Goal: Entertainment & Leisure: Browse casually

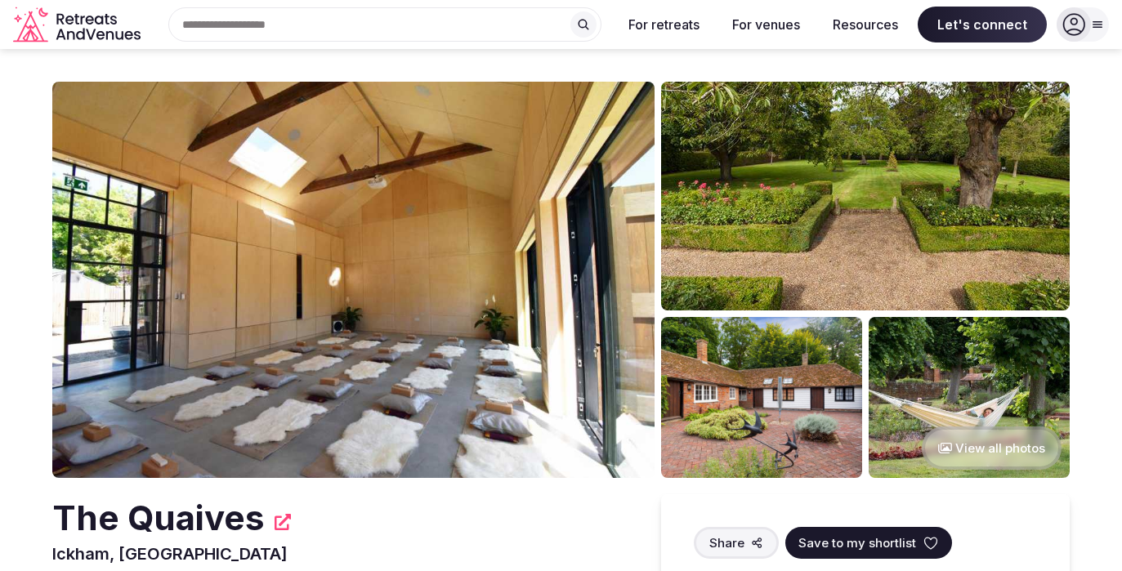
click at [963, 450] on button "View all photos" at bounding box center [992, 448] width 140 height 43
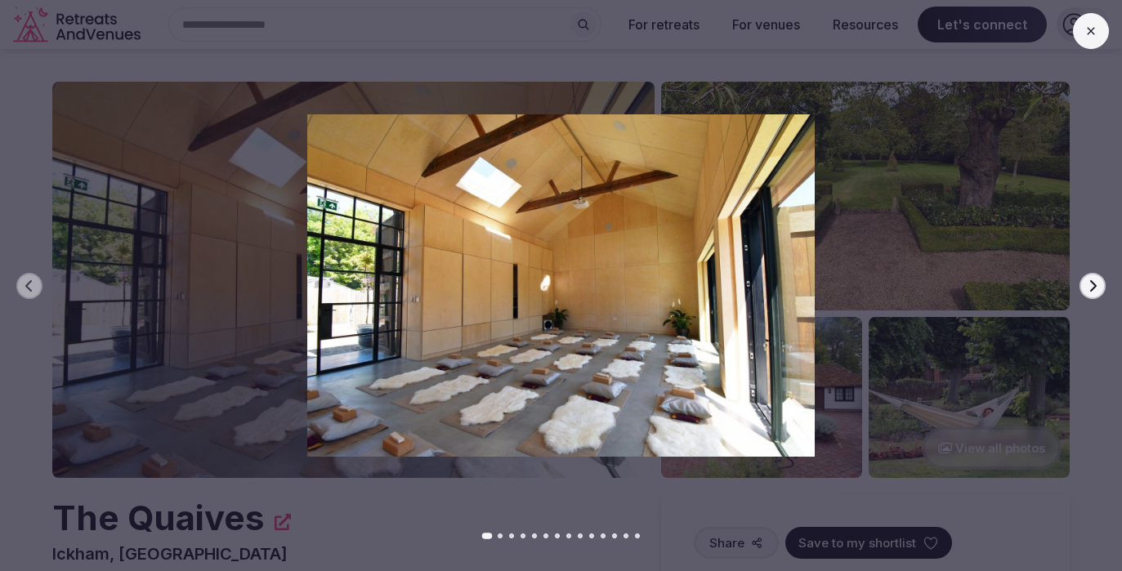
click at [1088, 290] on icon "button" at bounding box center [1092, 286] width 13 height 13
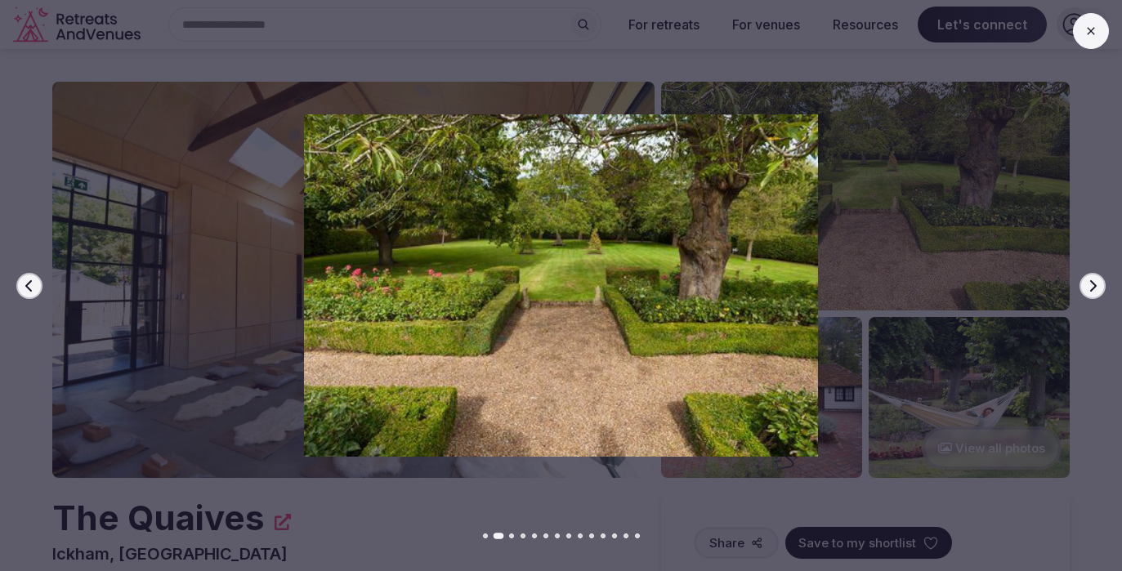
click at [1087, 289] on icon "button" at bounding box center [1092, 286] width 13 height 13
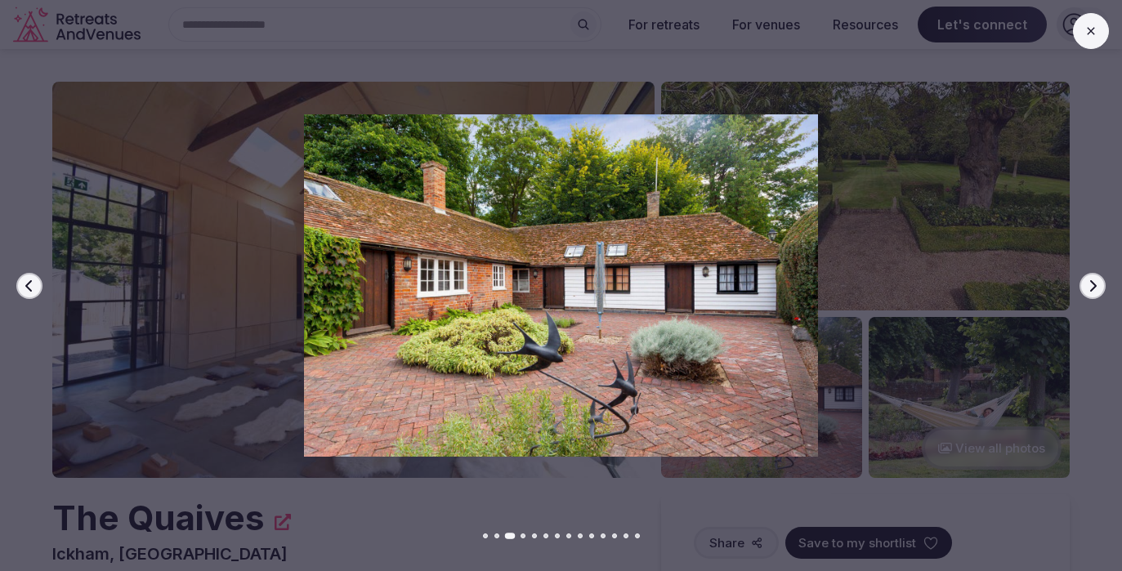
click at [1087, 289] on icon "button" at bounding box center [1092, 286] width 13 height 13
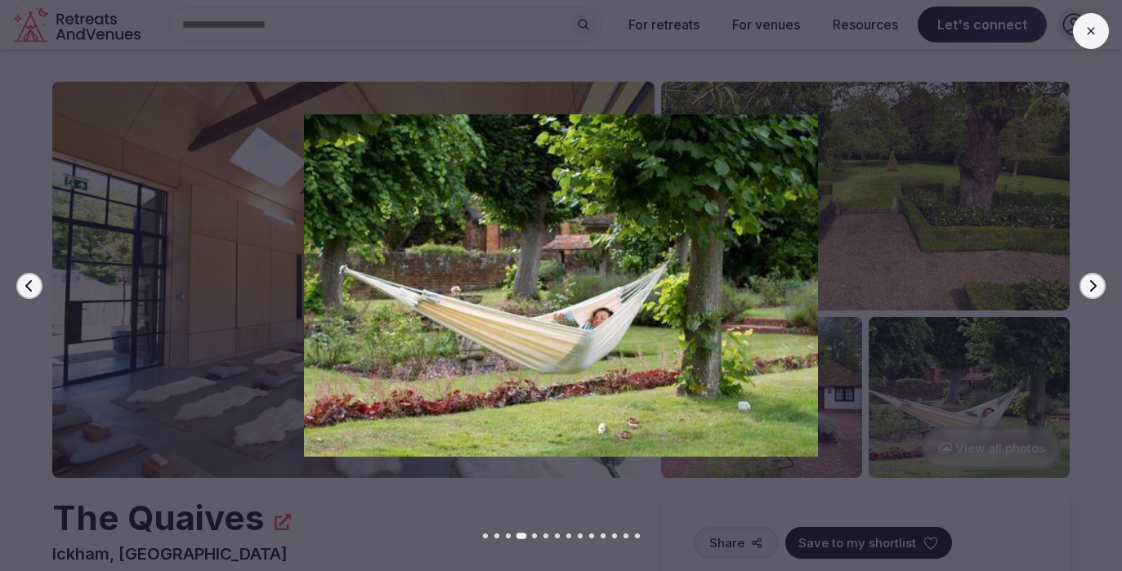
click at [1092, 288] on icon "button" at bounding box center [1092, 286] width 13 height 13
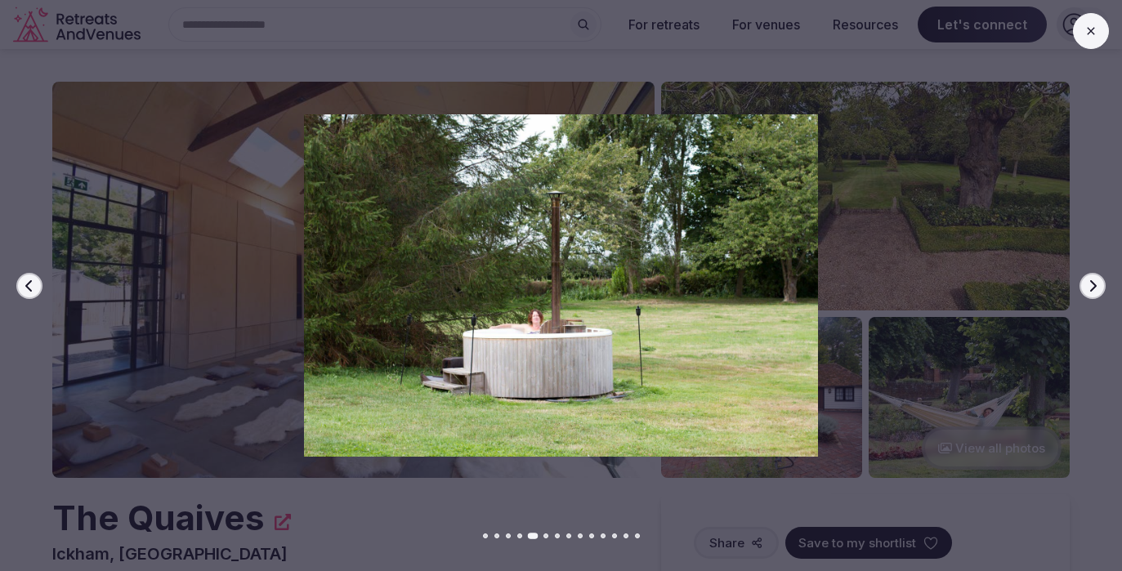
click at [1090, 287] on icon "button" at bounding box center [1092, 286] width 13 height 13
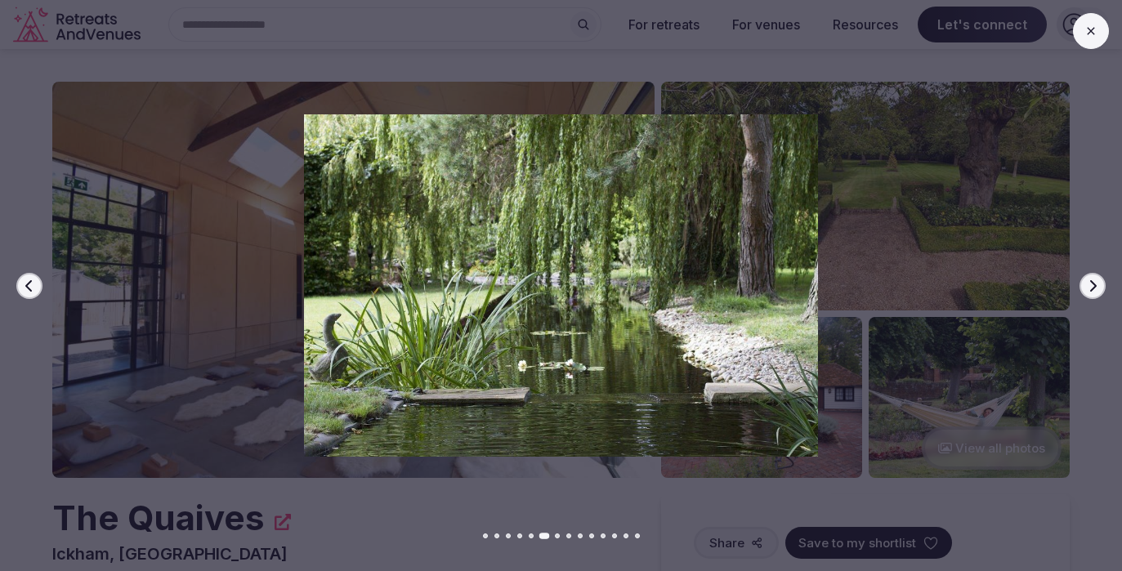
click at [1090, 287] on icon "button" at bounding box center [1092, 286] width 13 height 13
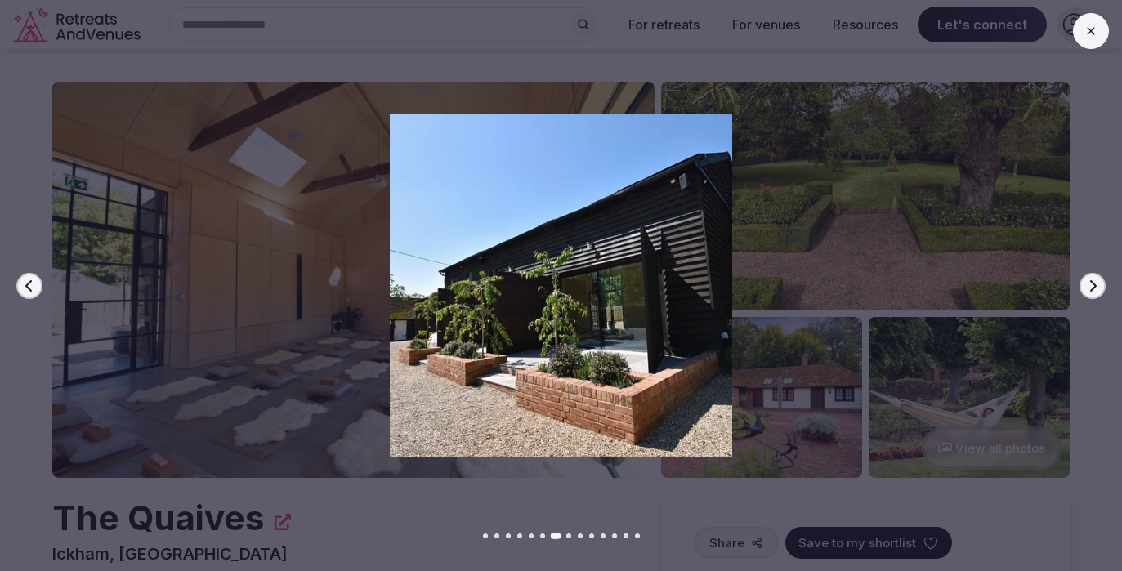
click at [1090, 287] on icon "button" at bounding box center [1092, 286] width 13 height 13
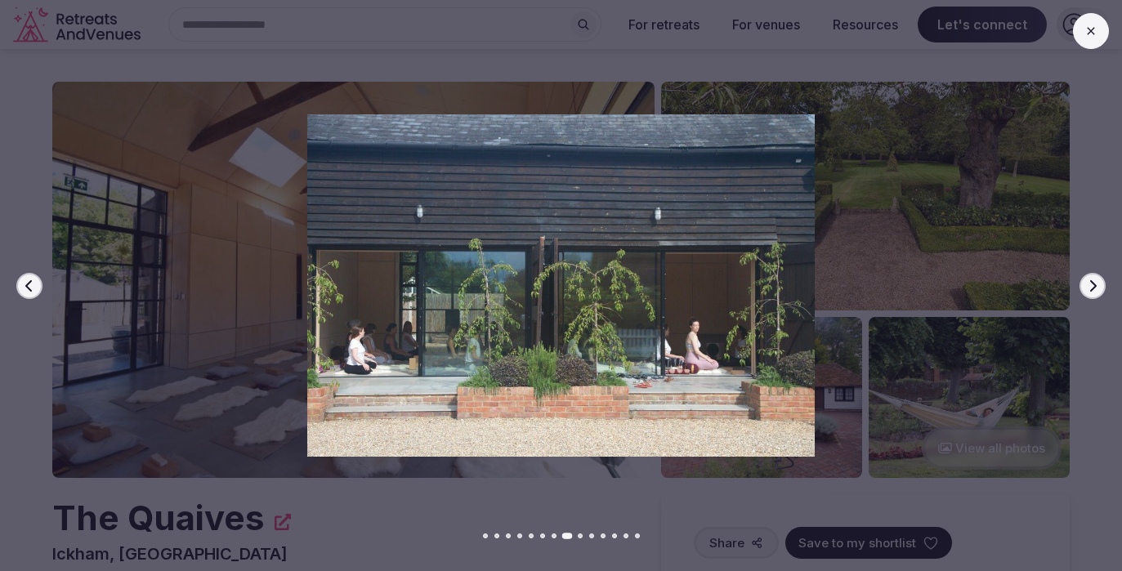
click at [1090, 287] on icon "button" at bounding box center [1092, 286] width 13 height 13
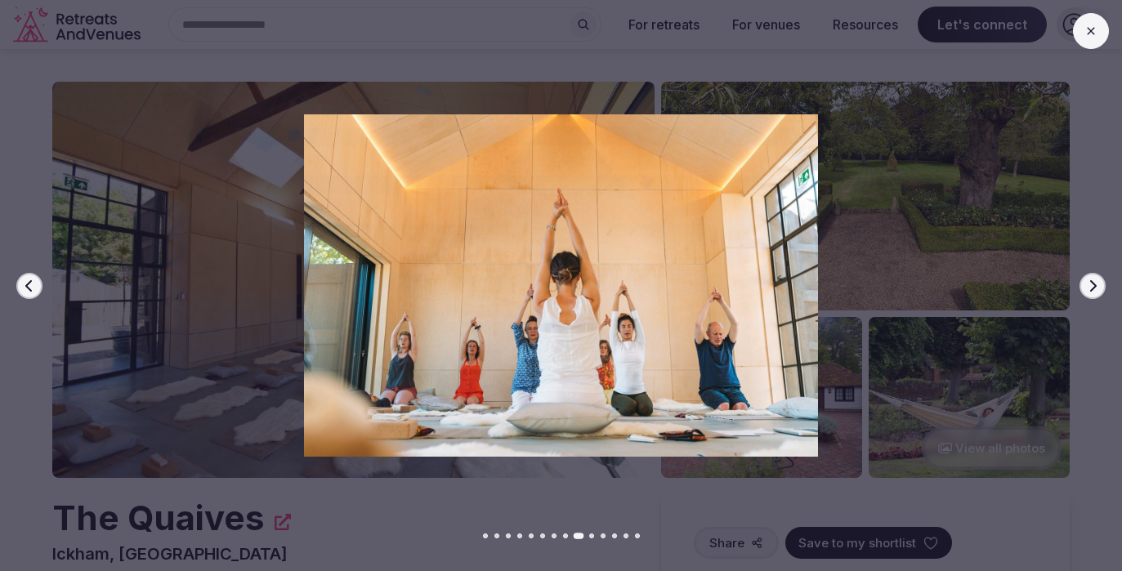
click at [1090, 287] on icon "button" at bounding box center [1092, 286] width 13 height 13
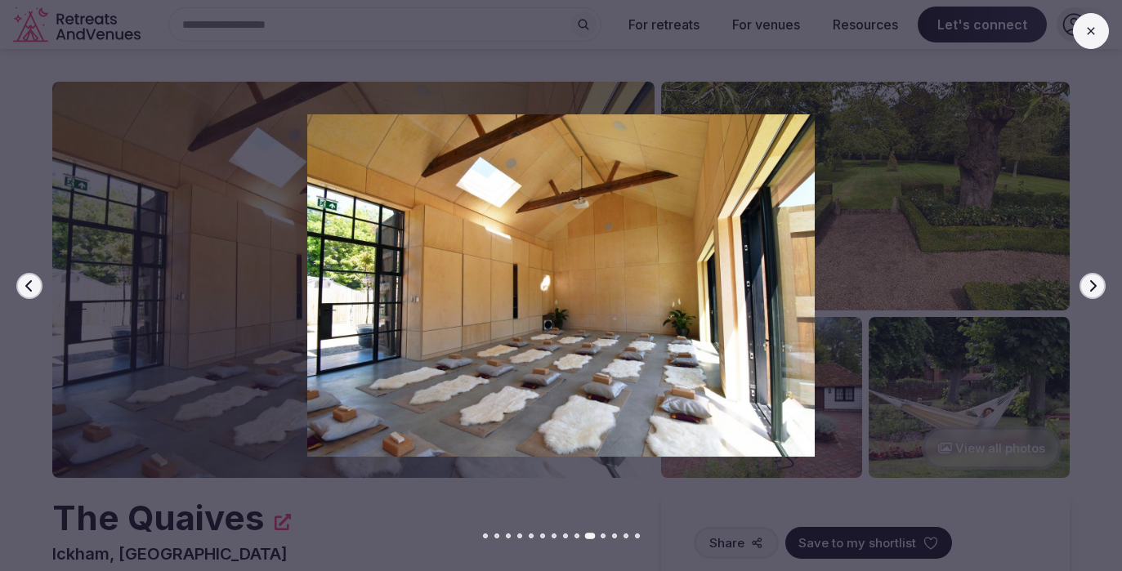
click at [1090, 287] on icon "button" at bounding box center [1092, 286] width 13 height 13
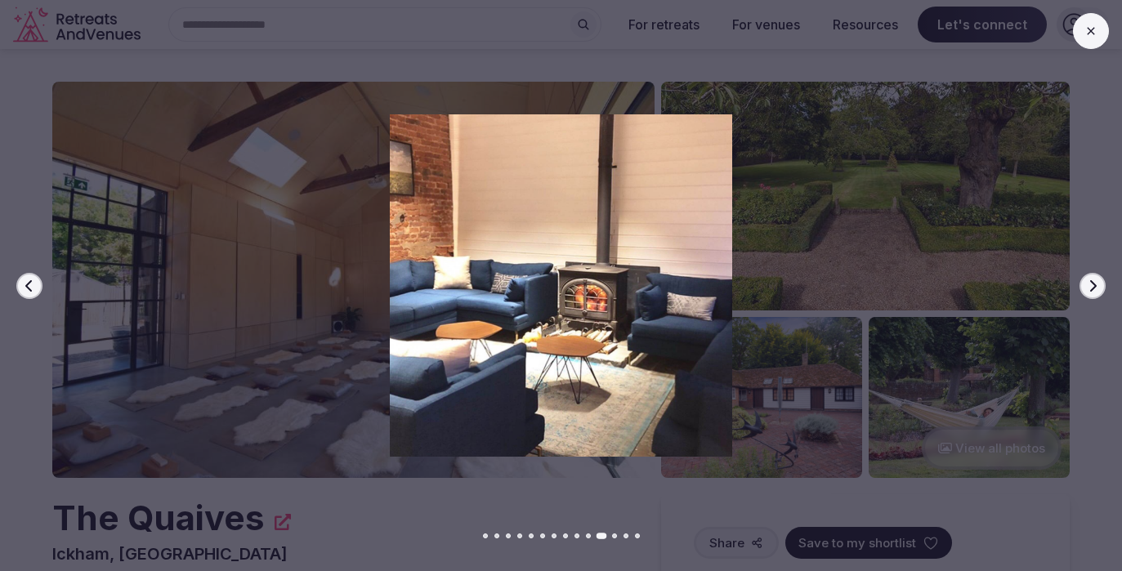
click at [1094, 284] on icon "button" at bounding box center [1092, 286] width 13 height 13
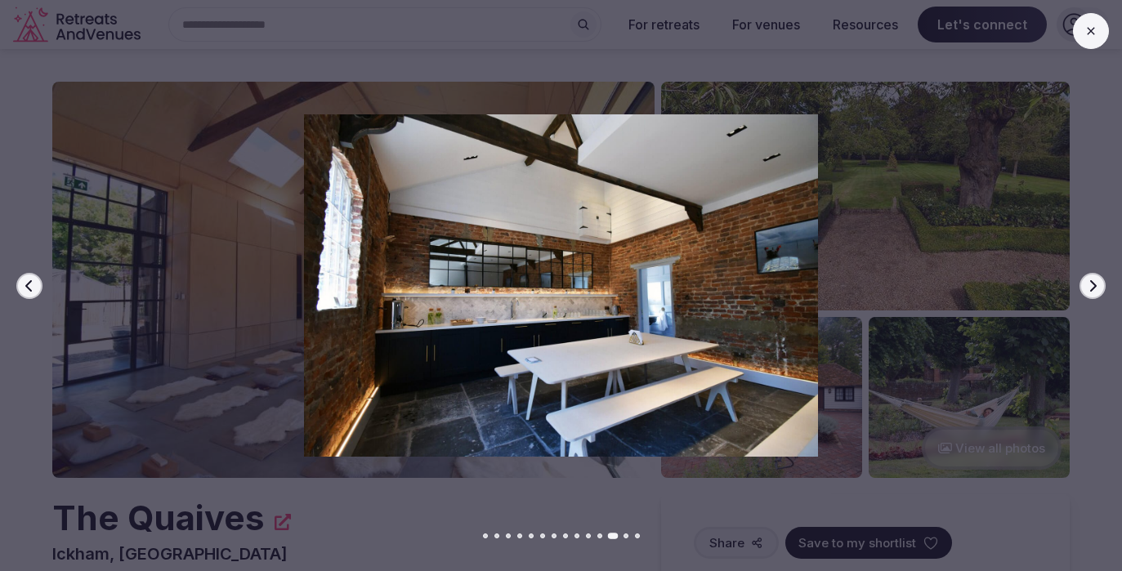
click at [1079, 290] on div "Previous slide Next slide" at bounding box center [561, 285] width 1122 height 571
